Goal: Task Accomplishment & Management: Complete application form

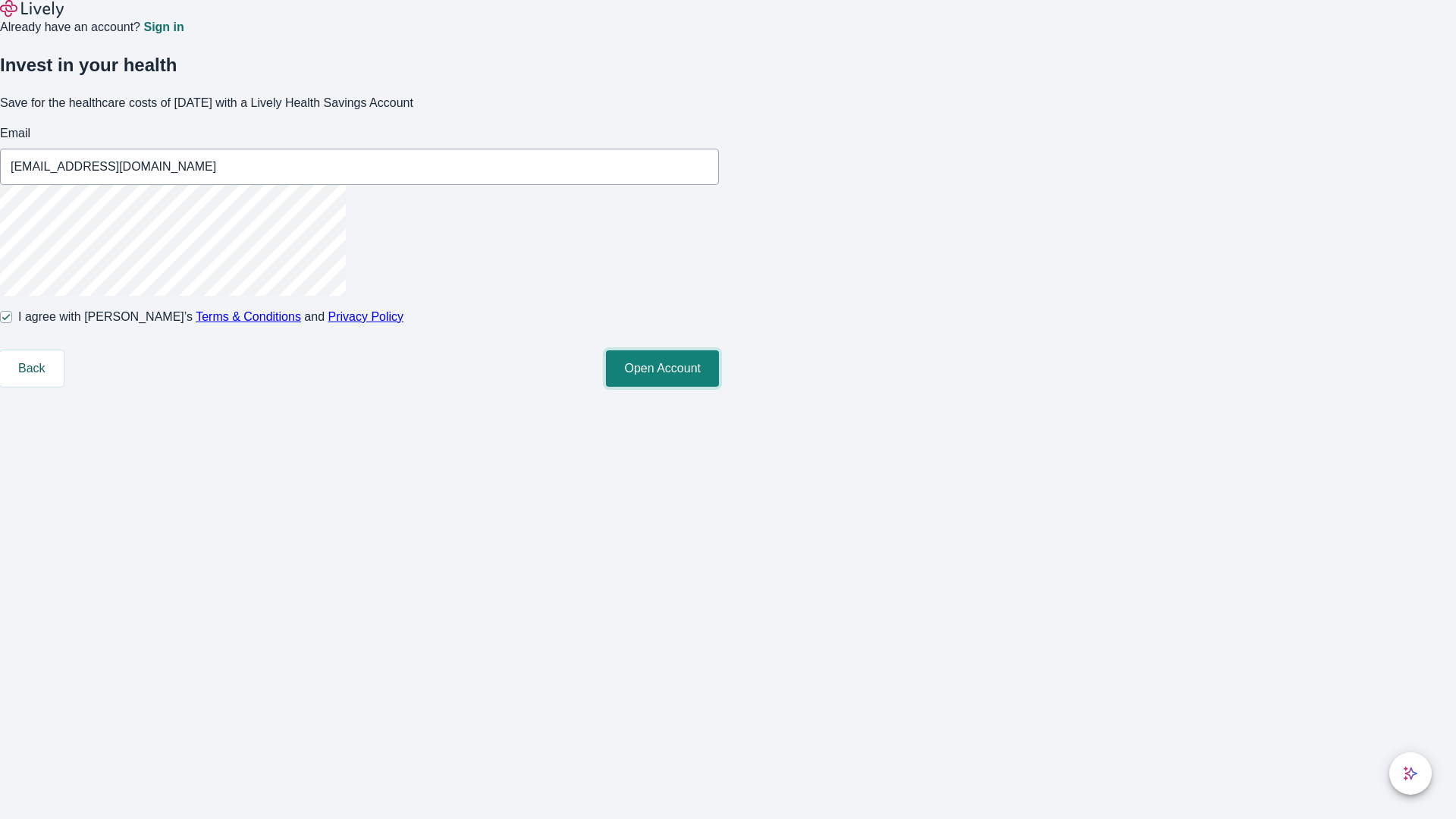
click at [719, 387] on button "Open Account" at bounding box center [662, 368] width 113 height 36
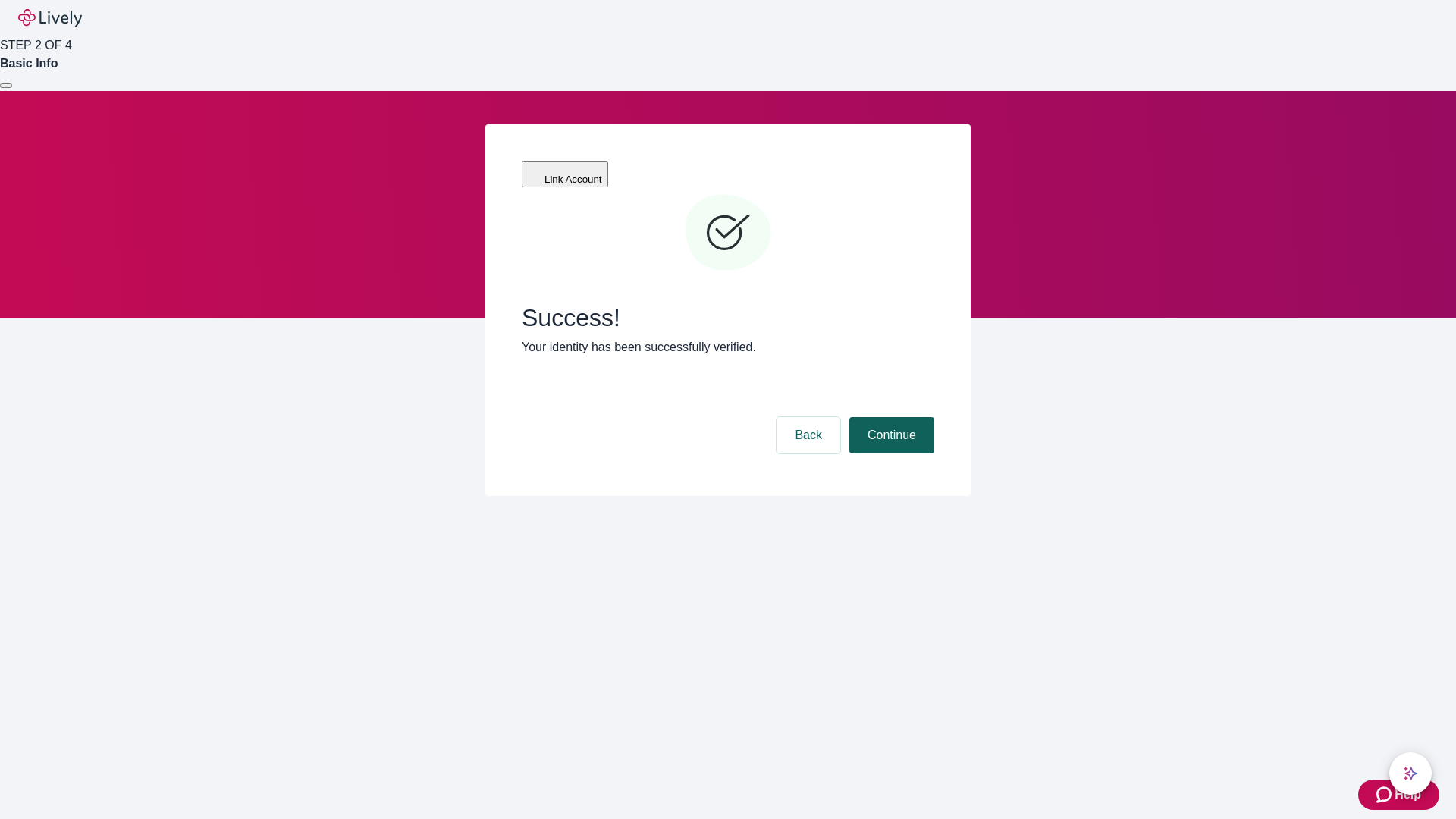
click at [890, 417] on button "Continue" at bounding box center [892, 435] width 85 height 36
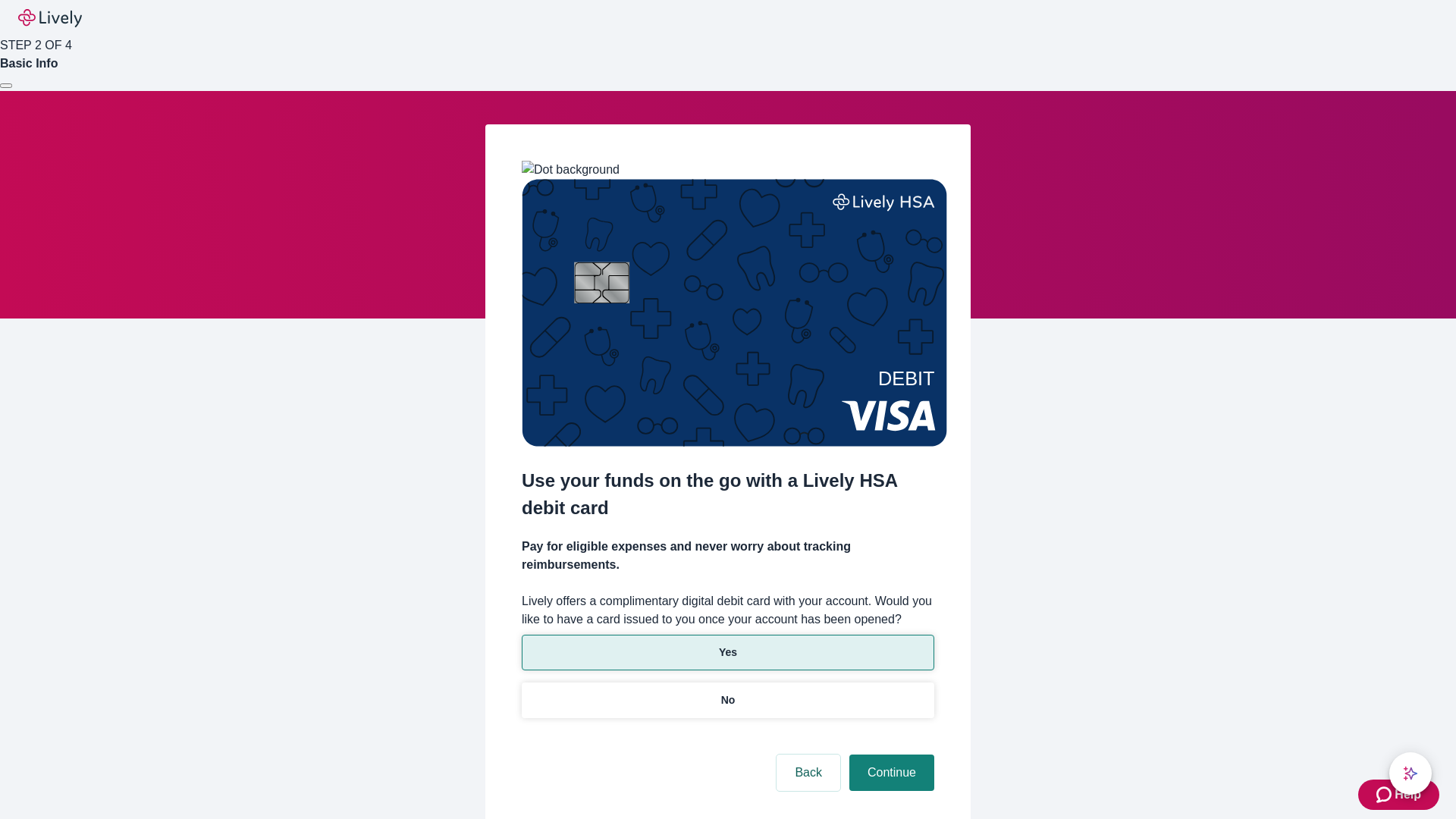
click at [727, 645] on p "Yes" at bounding box center [728, 652] width 19 height 16
click at [890, 755] on button "Continue" at bounding box center [892, 773] width 85 height 36
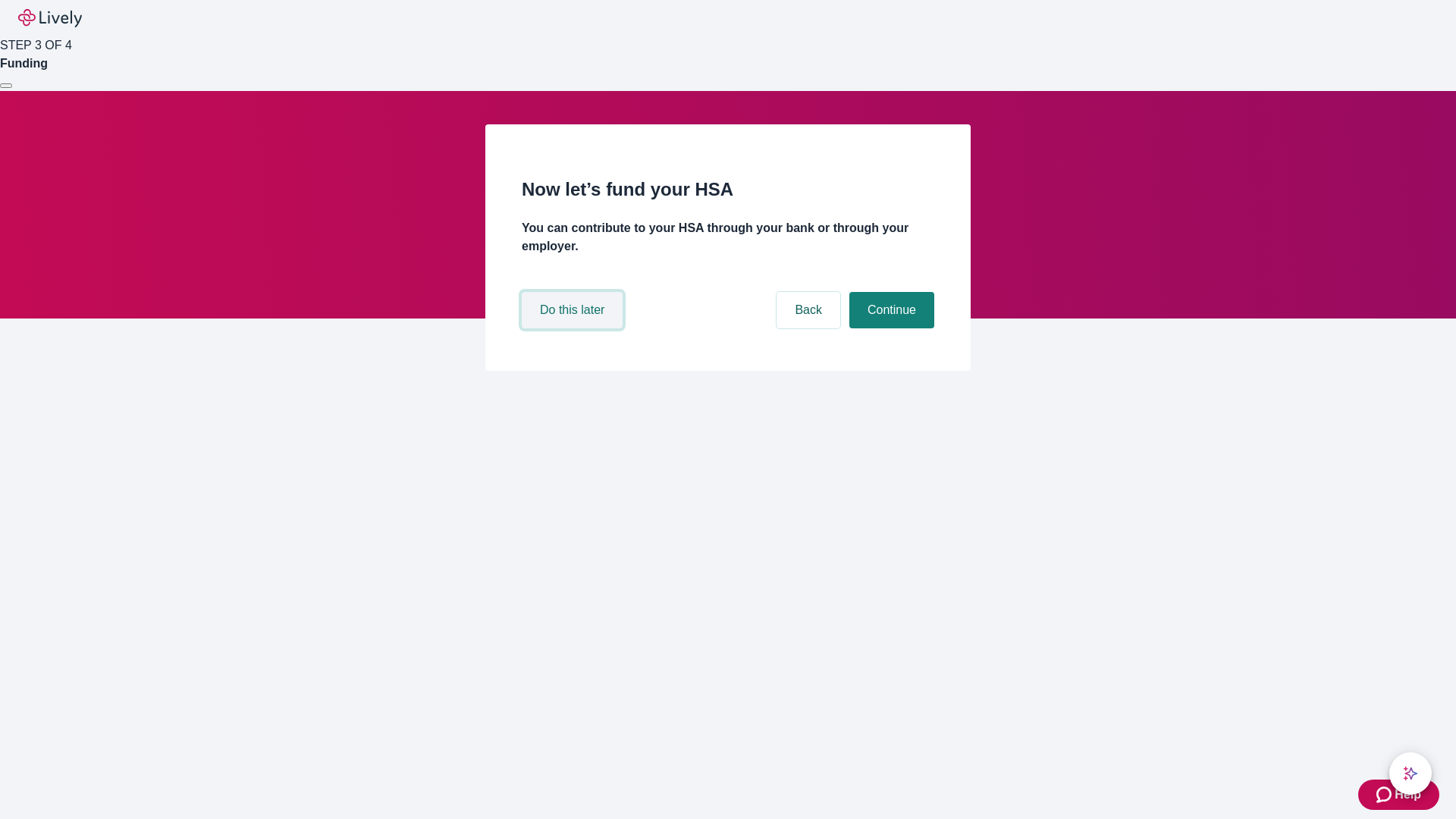
click at [574, 329] on button "Do this later" at bounding box center [571, 309] width 101 height 36
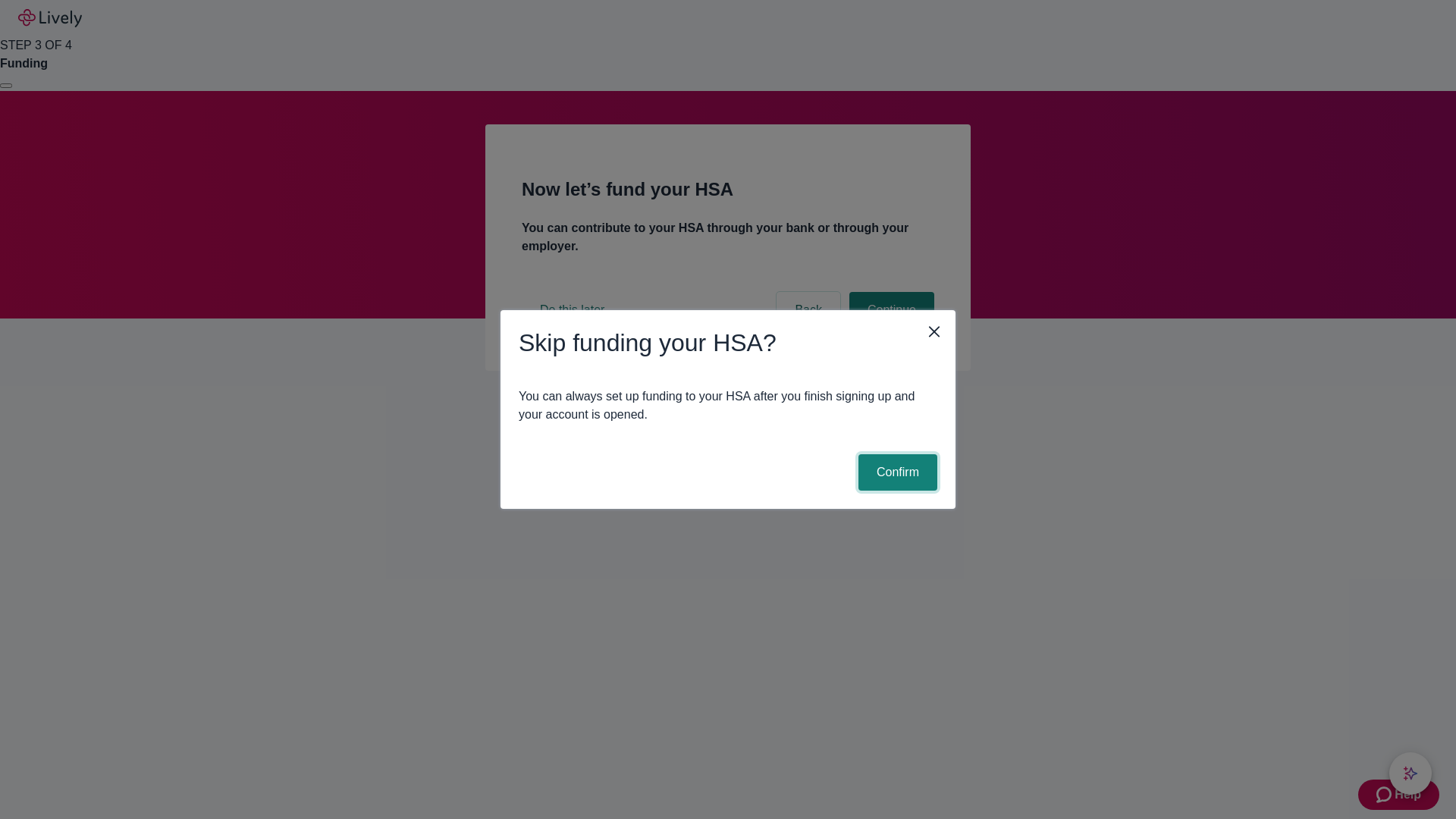
click at [896, 472] on button "Confirm" at bounding box center [897, 472] width 79 height 36
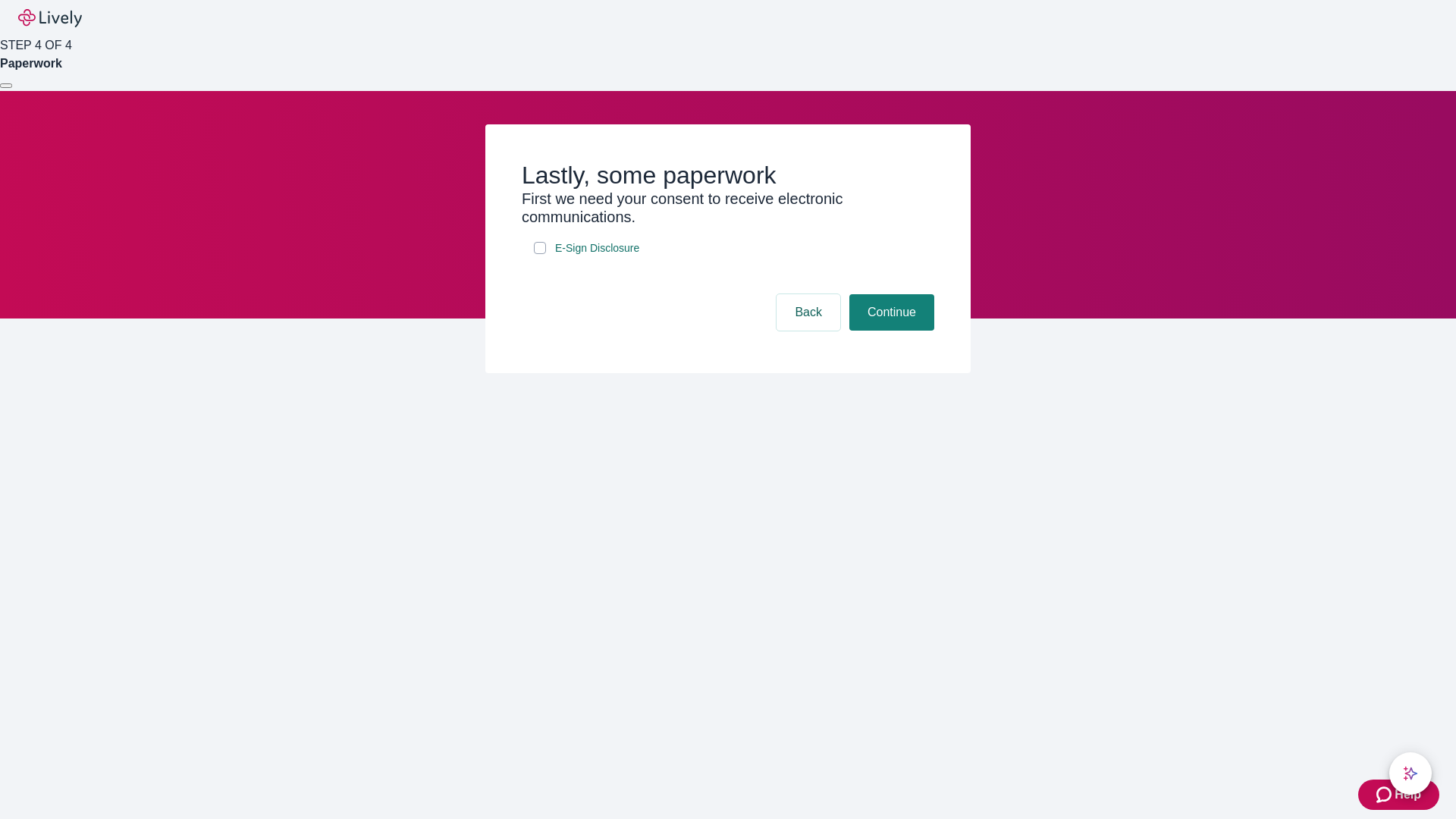
click at [540, 254] on input "E-Sign Disclosure" at bounding box center [540, 247] width 12 height 12
checkbox input "true"
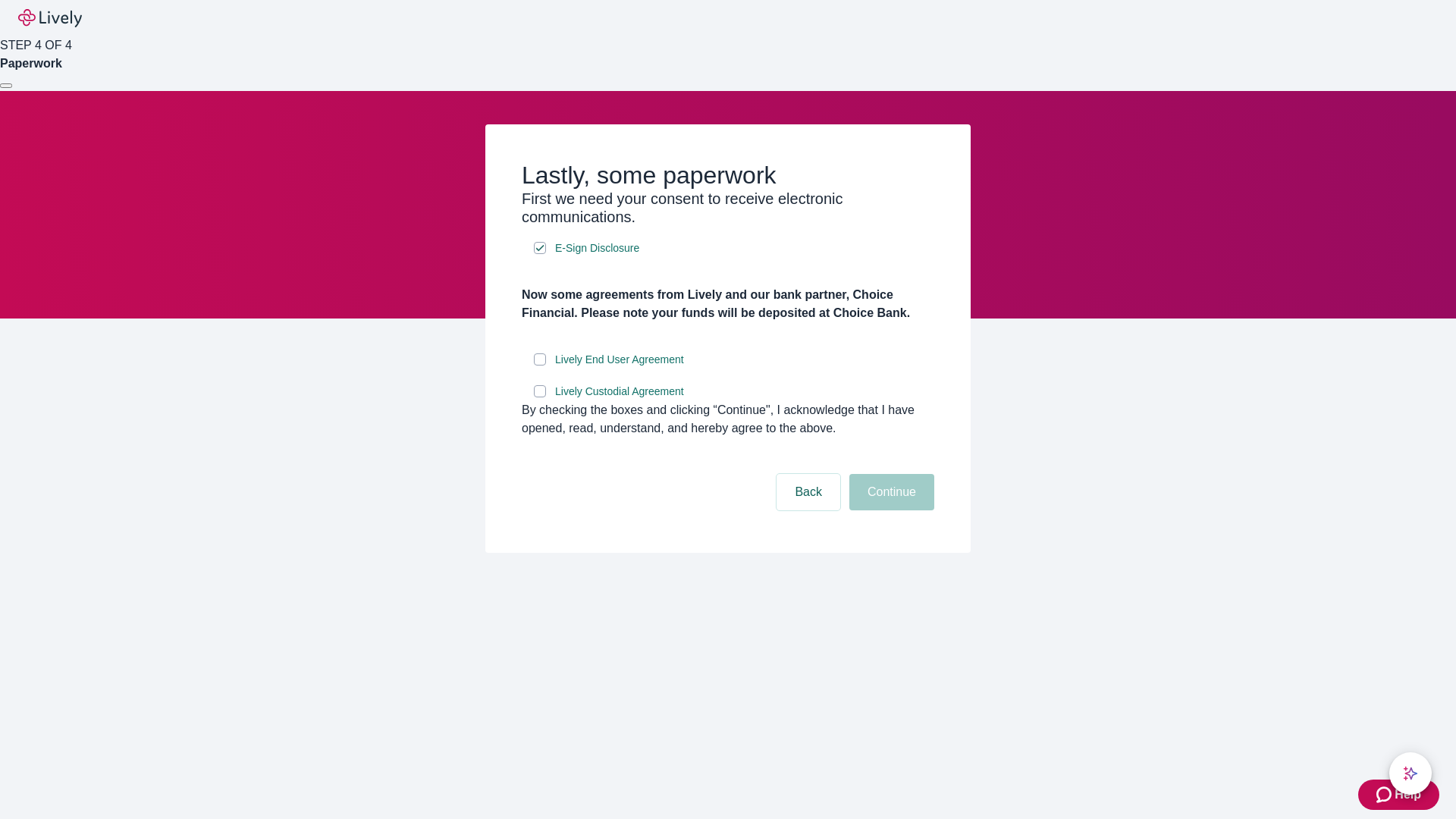
click at [540, 366] on input "Lively End User Agreement" at bounding box center [540, 359] width 12 height 12
checkbox input "true"
click at [540, 397] on input "Lively Custodial Agreement" at bounding box center [540, 391] width 12 height 12
checkbox input "true"
click at [890, 510] on button "Continue" at bounding box center [892, 492] width 85 height 36
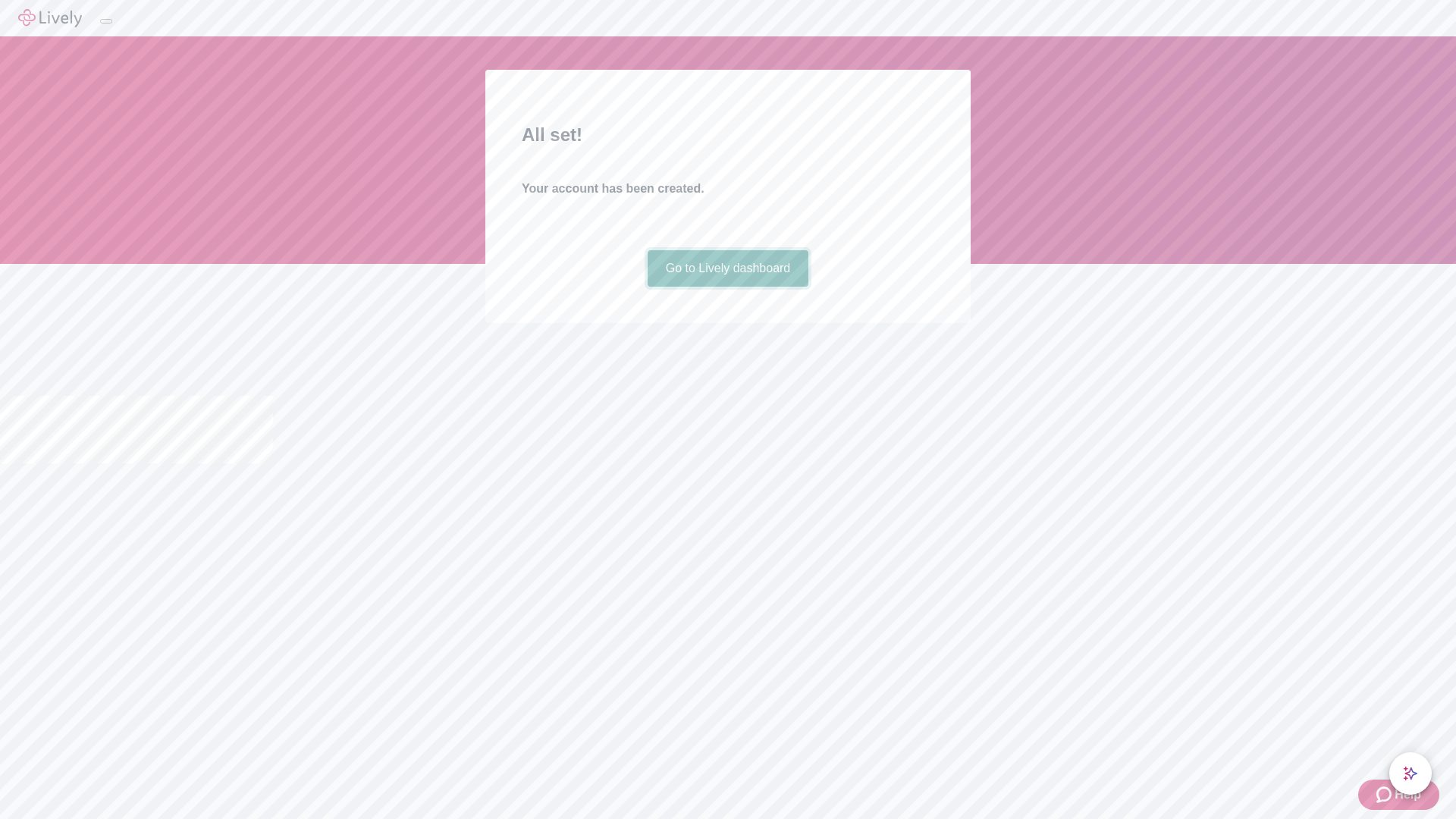
click at [727, 287] on link "Go to Lively dashboard" at bounding box center [728, 268] width 161 height 36
